Goal: Register for event/course

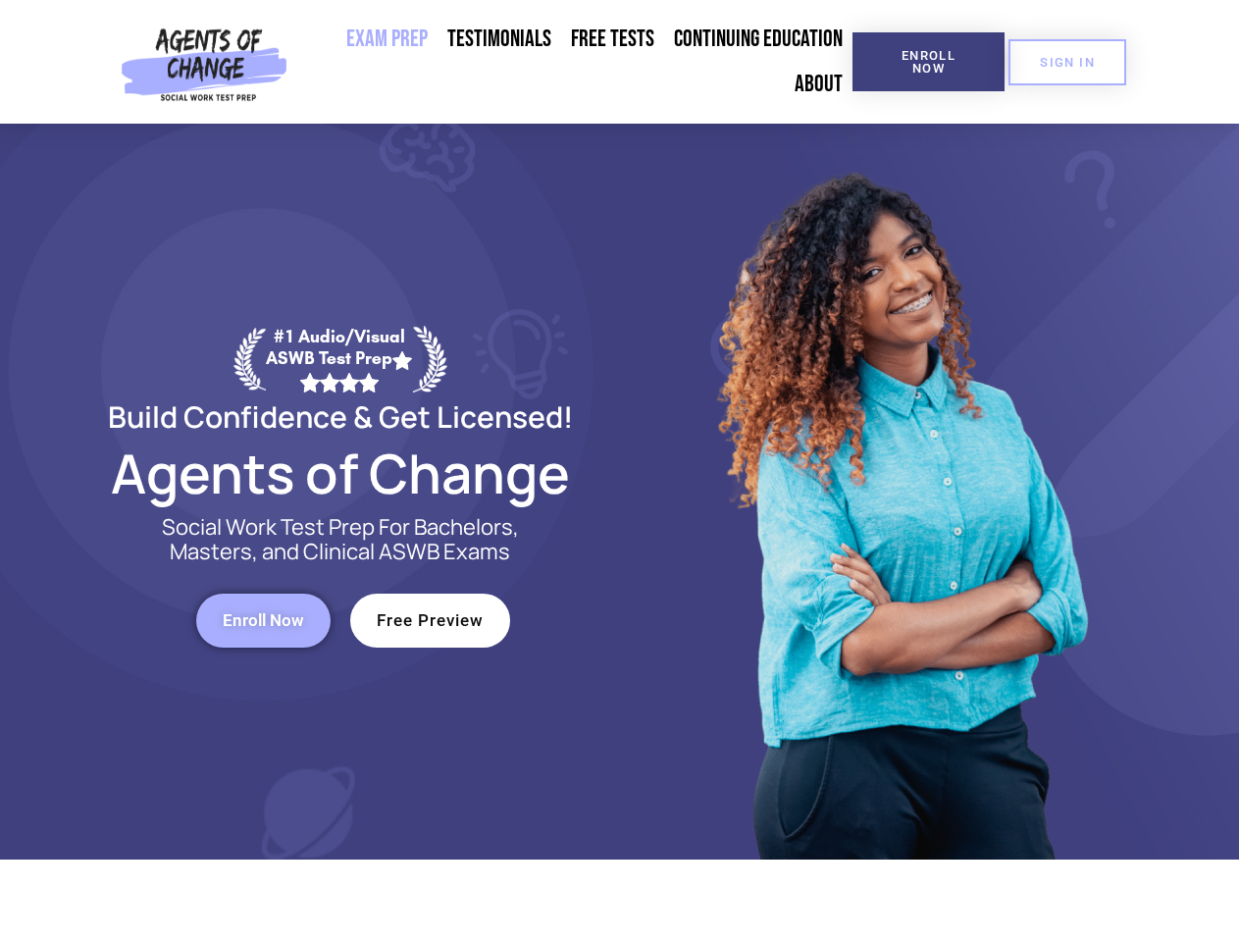
click at [620, 471] on div at bounding box center [899, 492] width 559 height 736
click at [928, 62] on span "Enroll Now" at bounding box center [928, 62] width 89 height 26
click at [1067, 62] on span "SIGN IN" at bounding box center [1067, 62] width 55 height 13
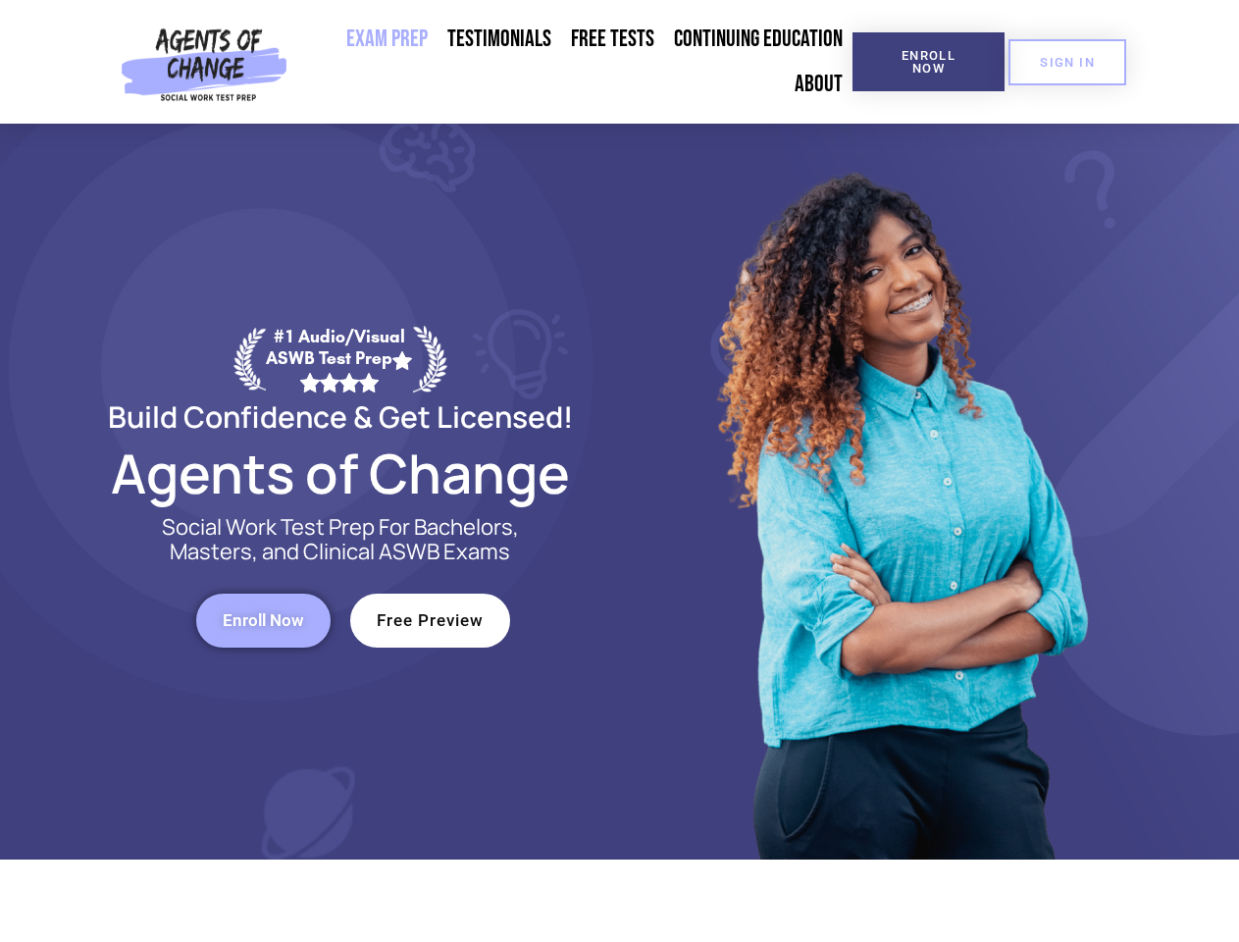
click at [263, 620] on span "Enroll Now" at bounding box center [263, 620] width 81 height 17
click at [430, 620] on span "Free Preview" at bounding box center [430, 620] width 107 height 17
